Goal: Task Accomplishment & Management: Manage account settings

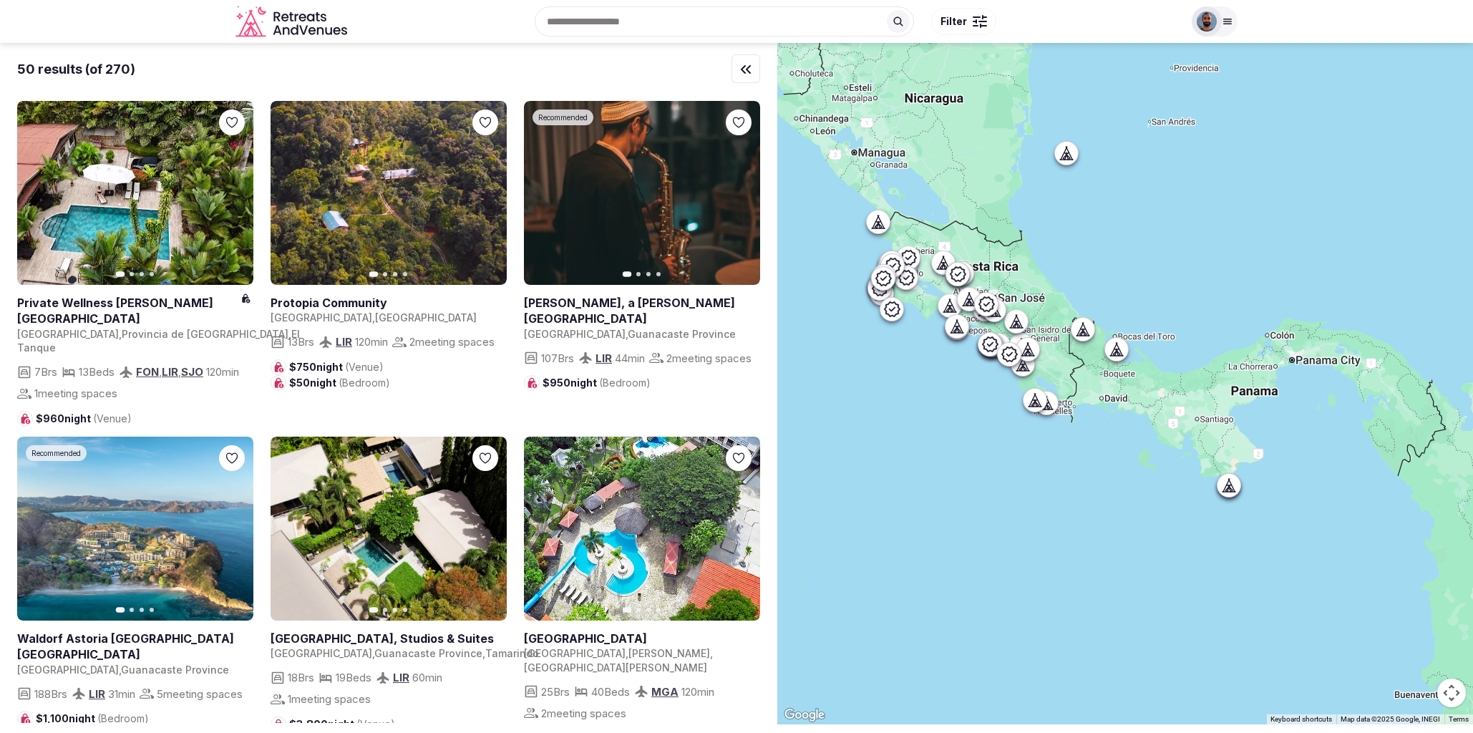
click at [269, 31] on icon "Retreats and Venues company logo" at bounding box center [292, 22] width 115 height 32
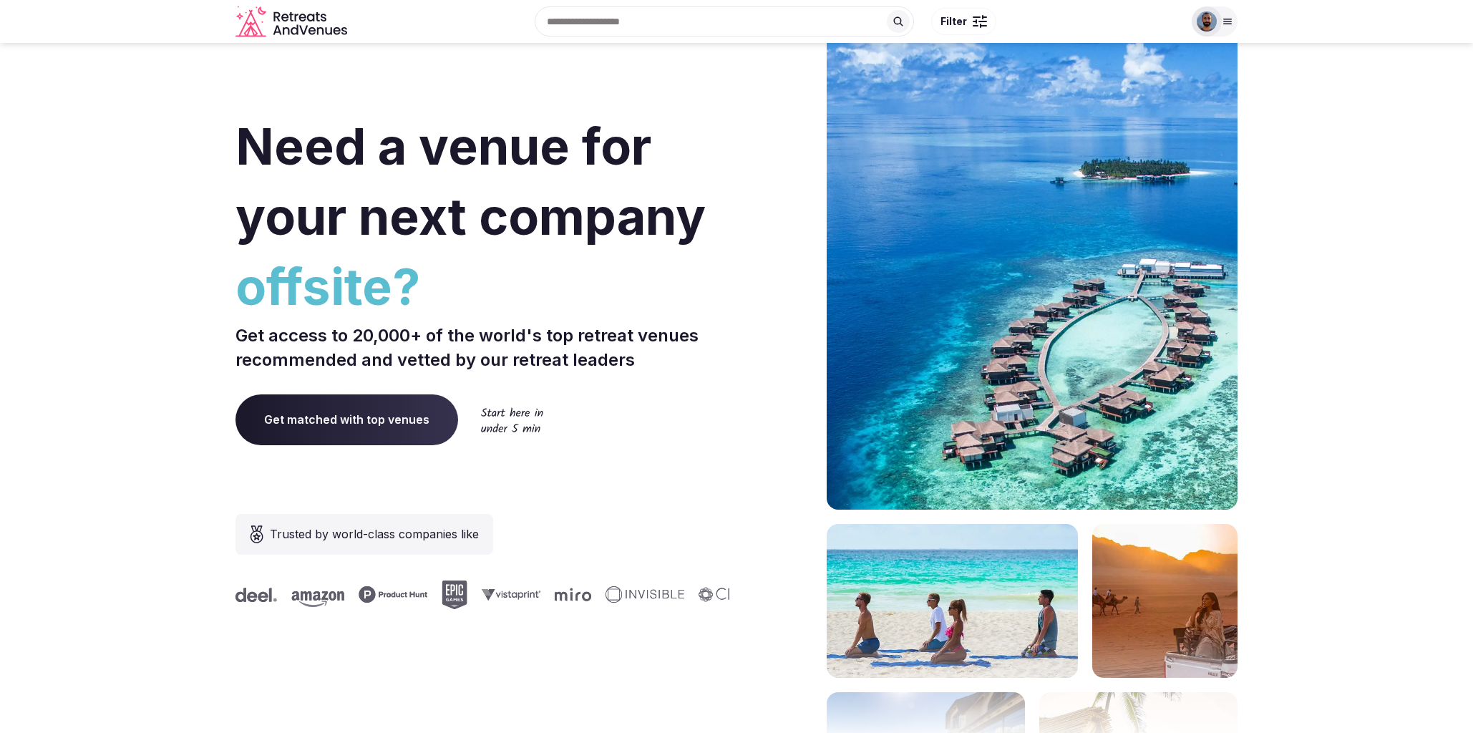
click at [1232, 23] on icon at bounding box center [1227, 21] width 11 height 11
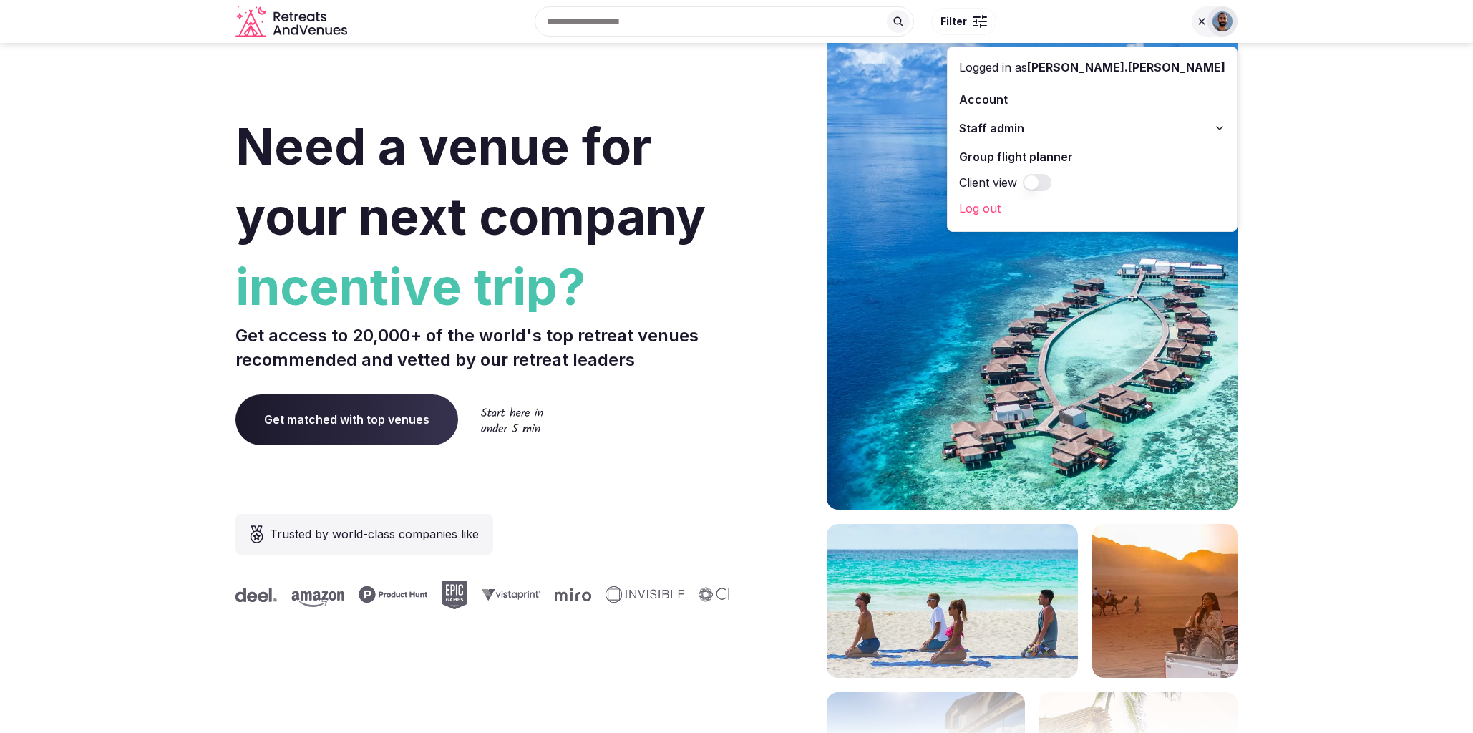
click at [1217, 128] on button "Staff admin" at bounding box center [1092, 128] width 266 height 23
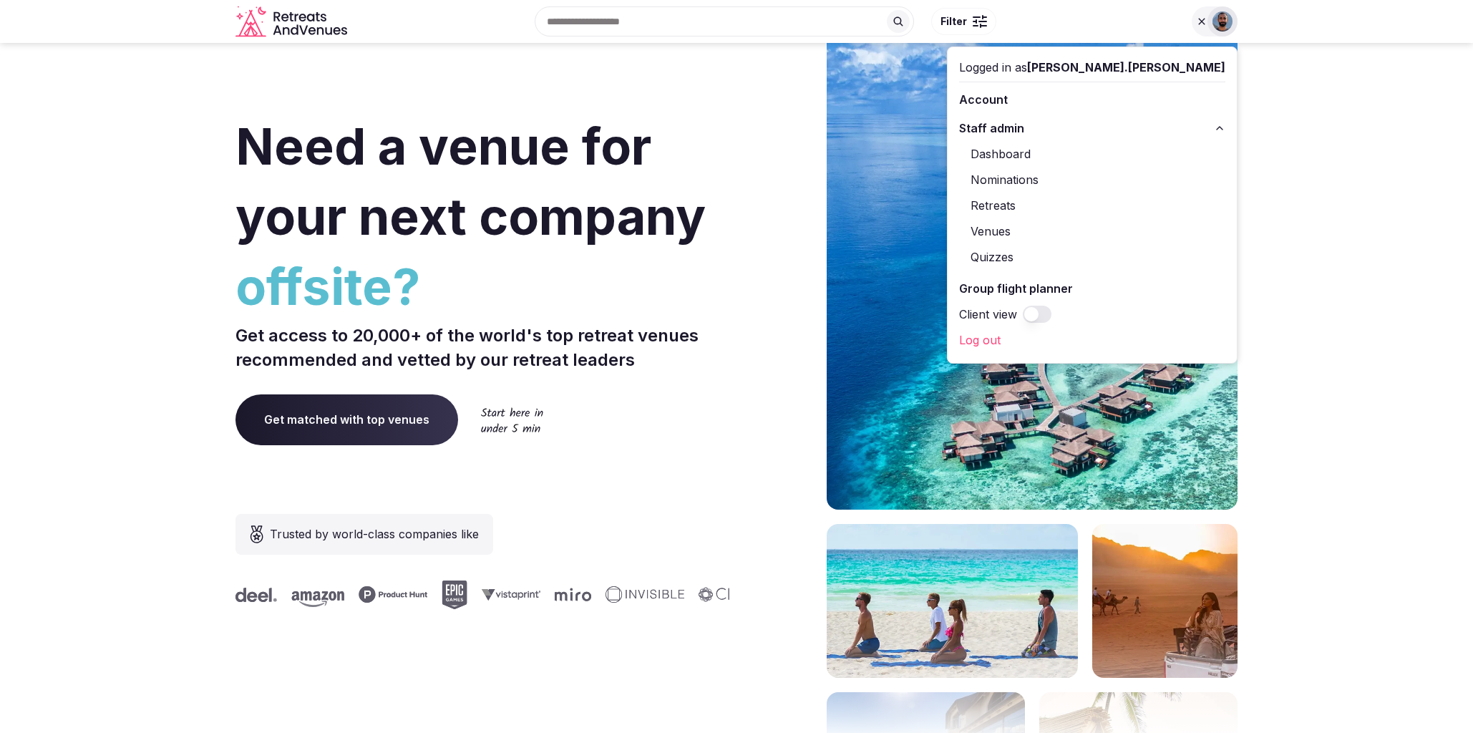
click at [1145, 151] on link "Dashboard" at bounding box center [1092, 153] width 266 height 23
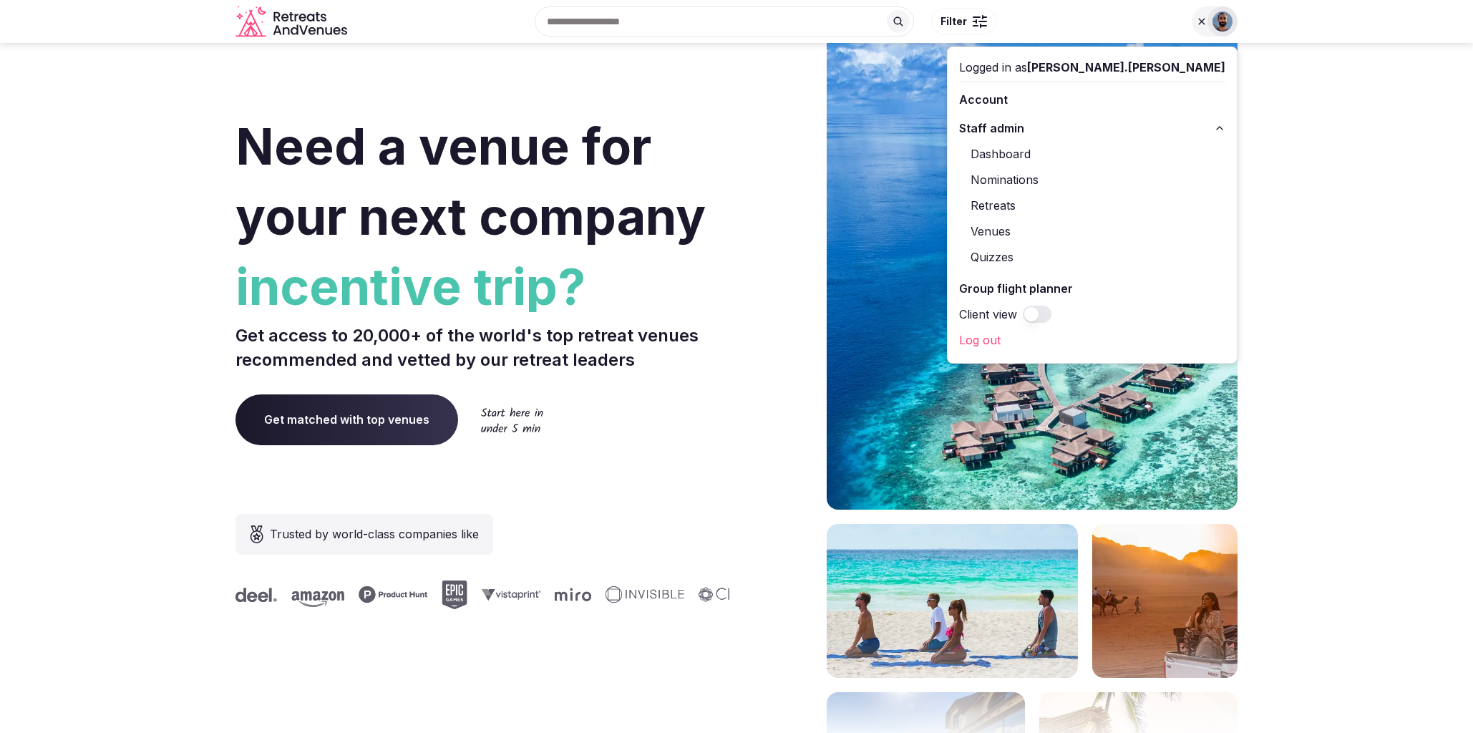
click at [1132, 200] on link "Retreats" at bounding box center [1092, 205] width 266 height 23
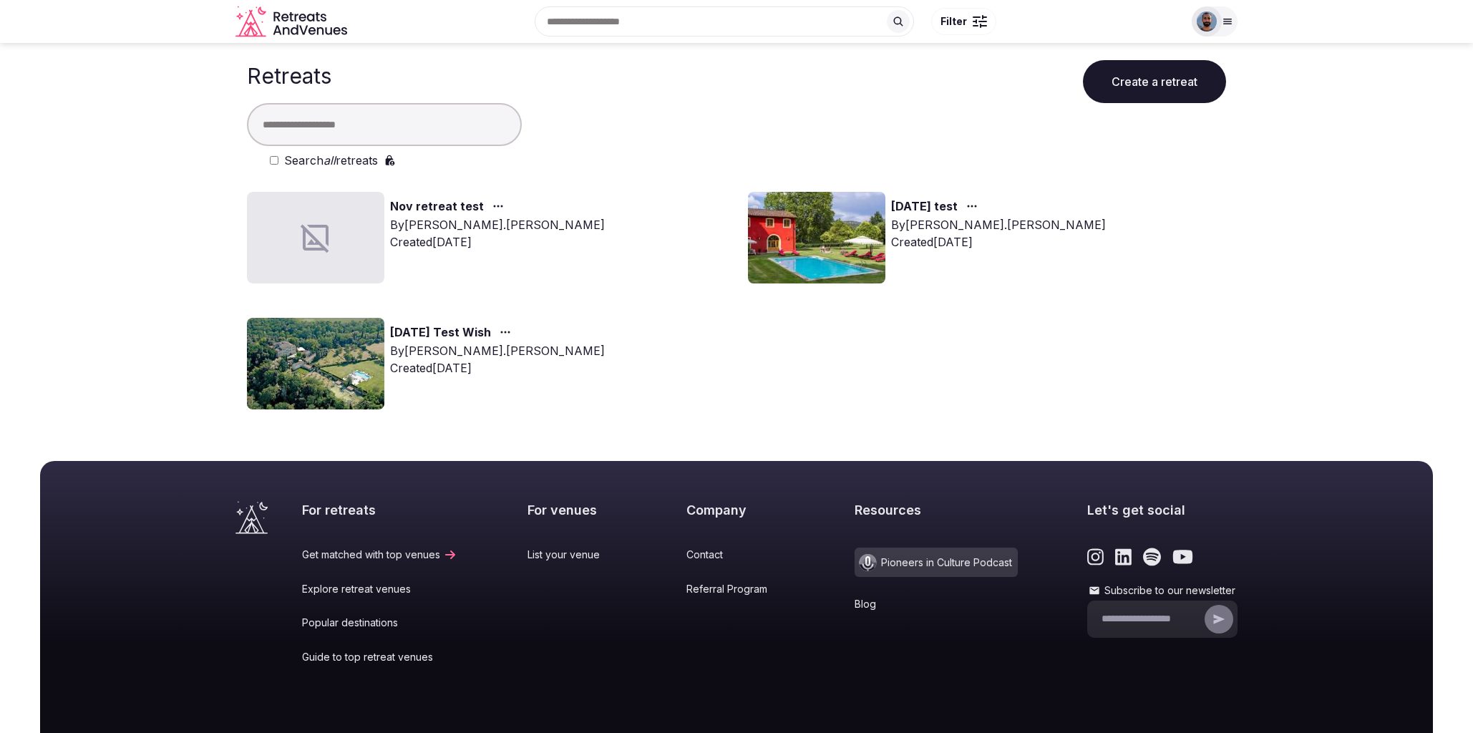
click at [945, 207] on link "2024 July test" at bounding box center [924, 207] width 67 height 19
